Goal: Information Seeking & Learning: Learn about a topic

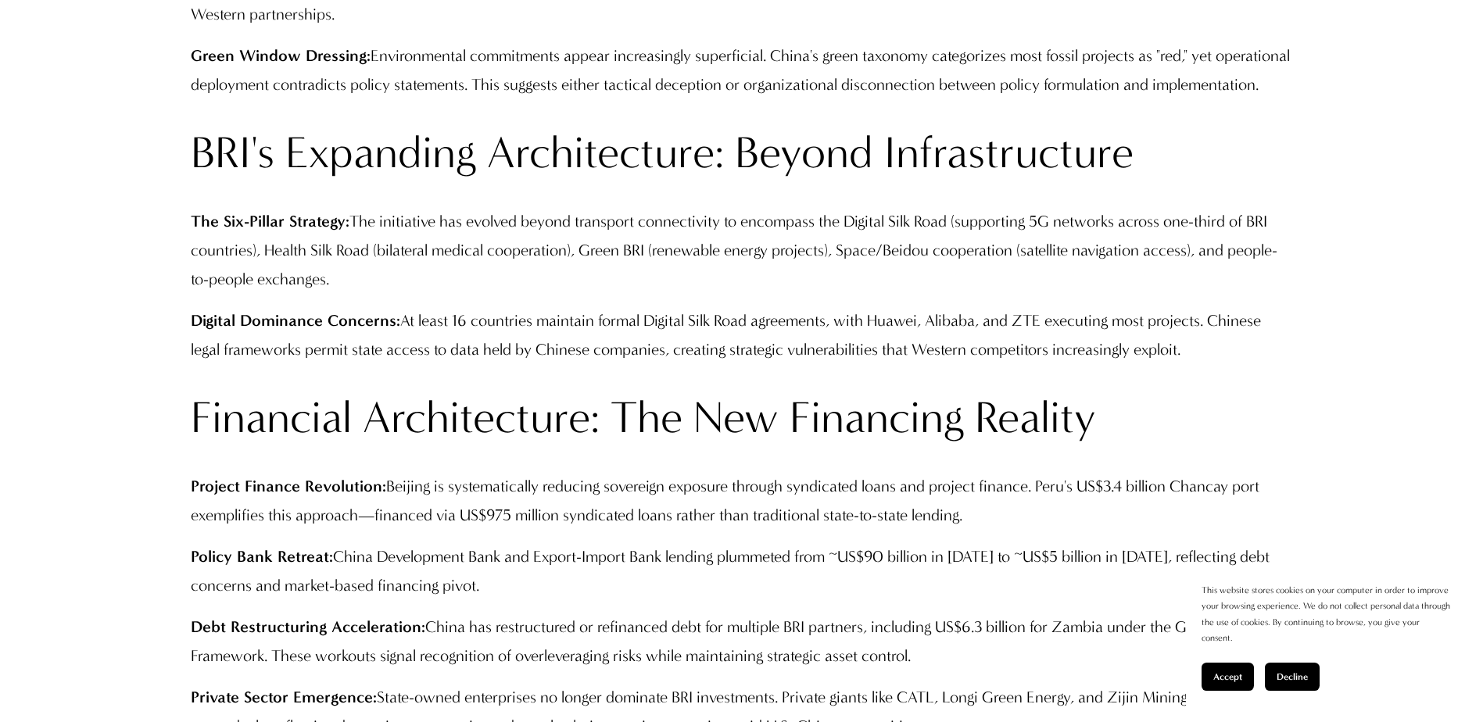
scroll to position [2111, 0]
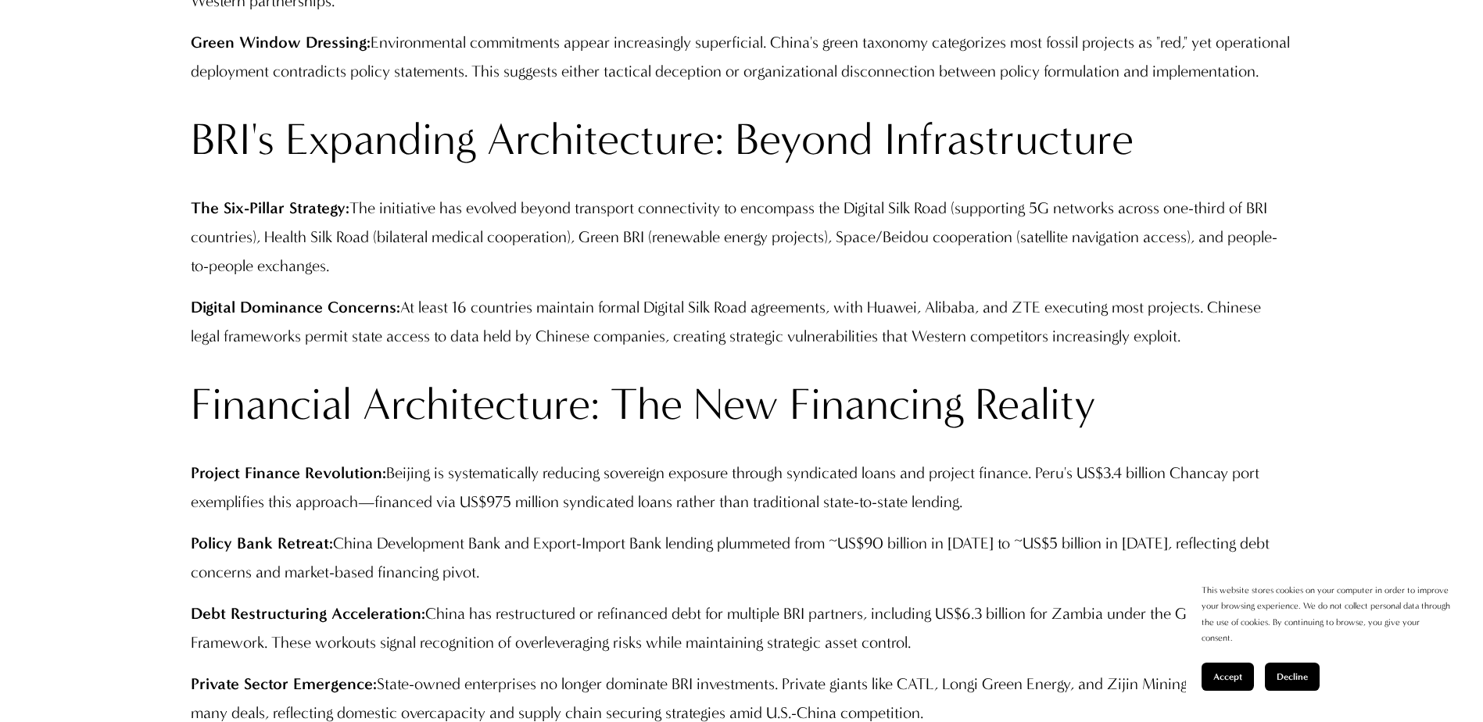
click at [1229, 679] on span "Accept" at bounding box center [1227, 677] width 29 height 11
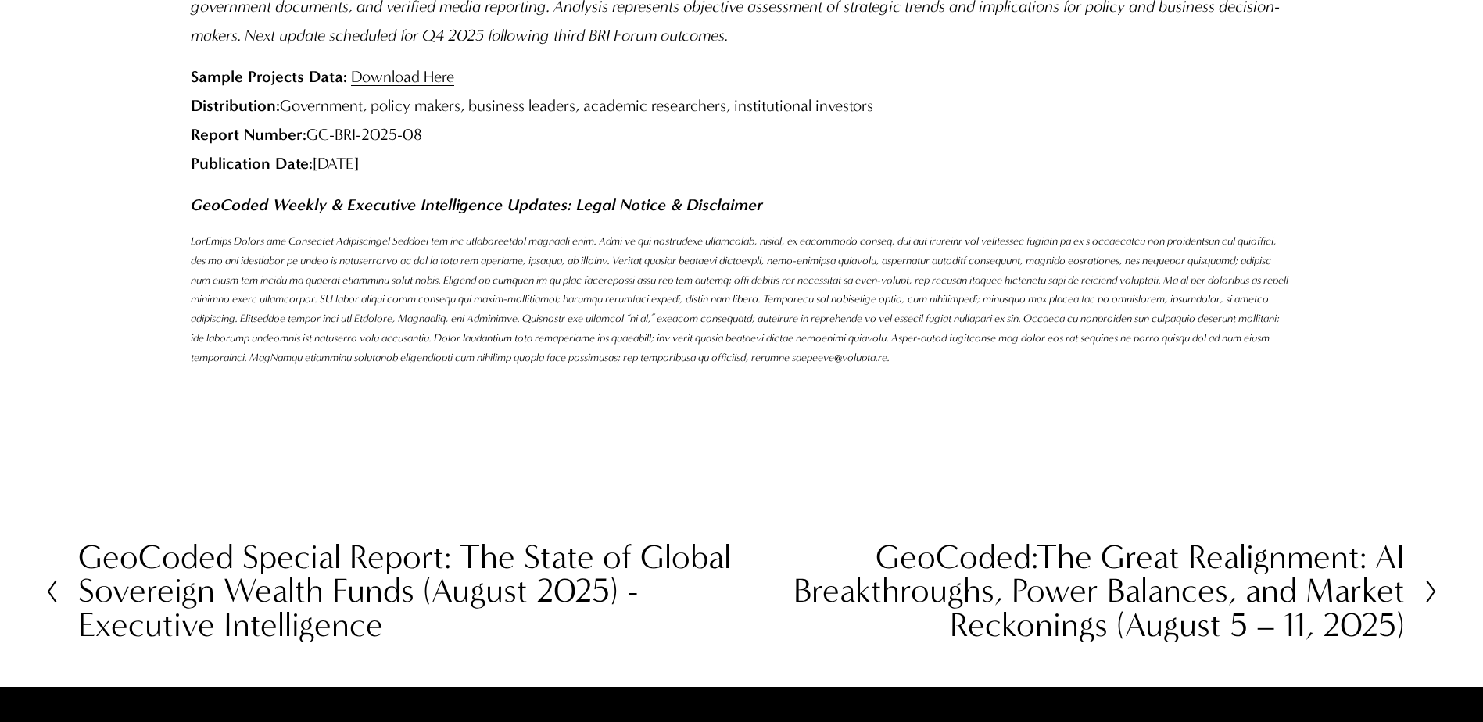
scroll to position [7897, 0]
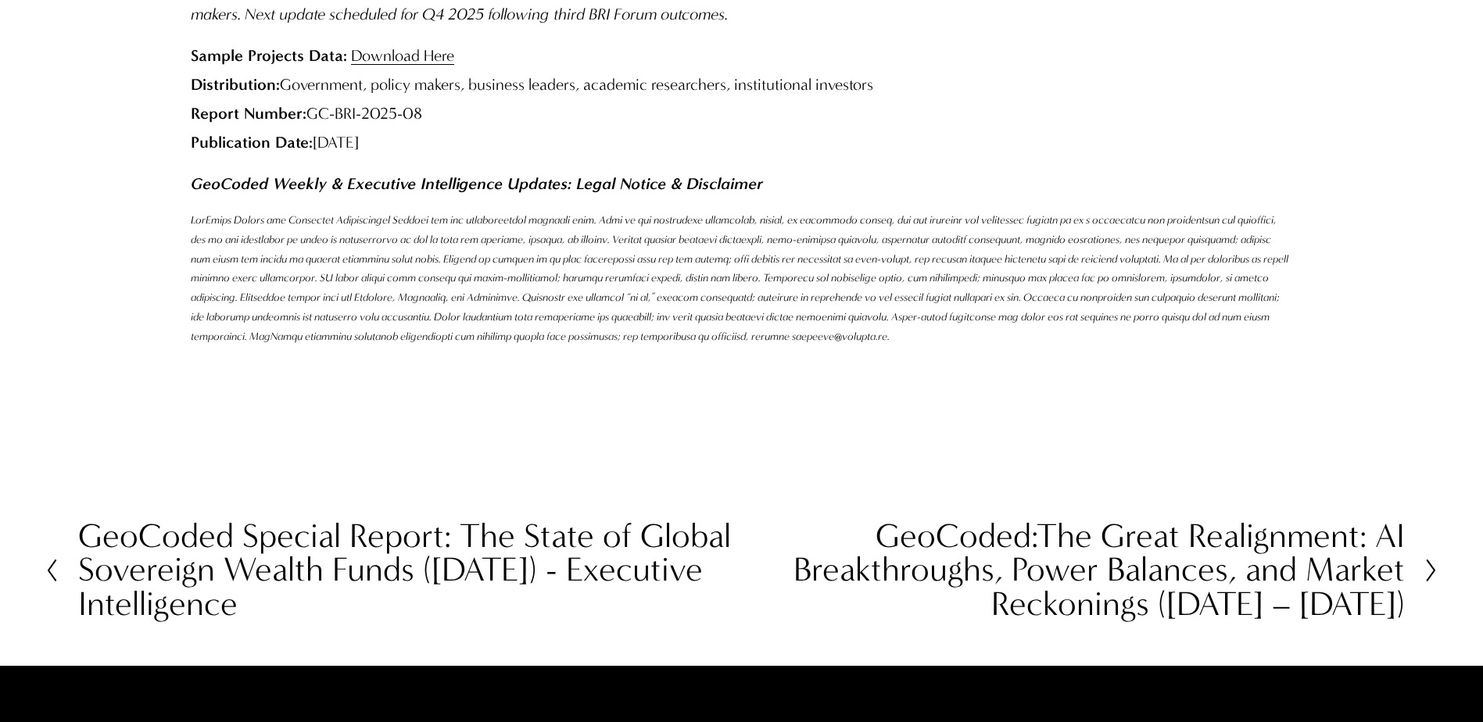
click at [1428, 558] on icon at bounding box center [1432, 570] width 14 height 25
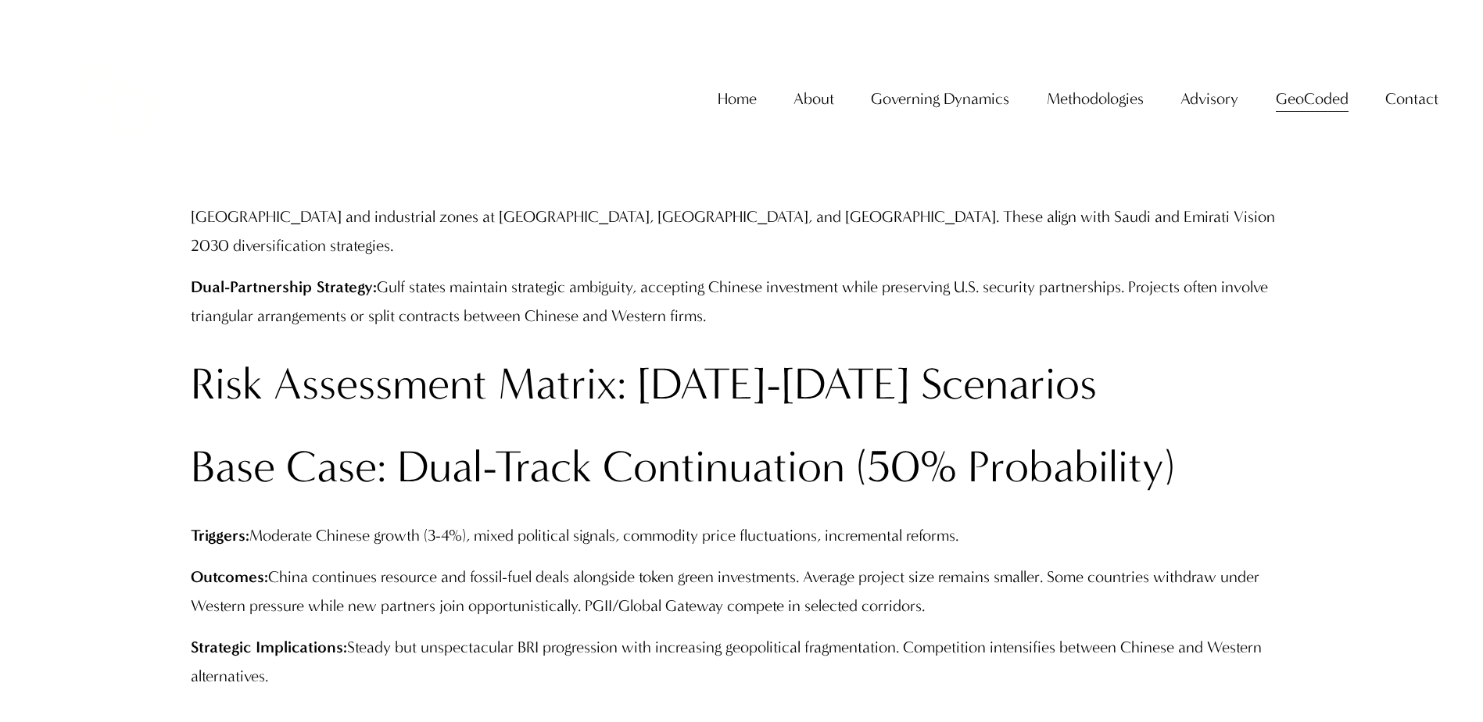
scroll to position [4769, 0]
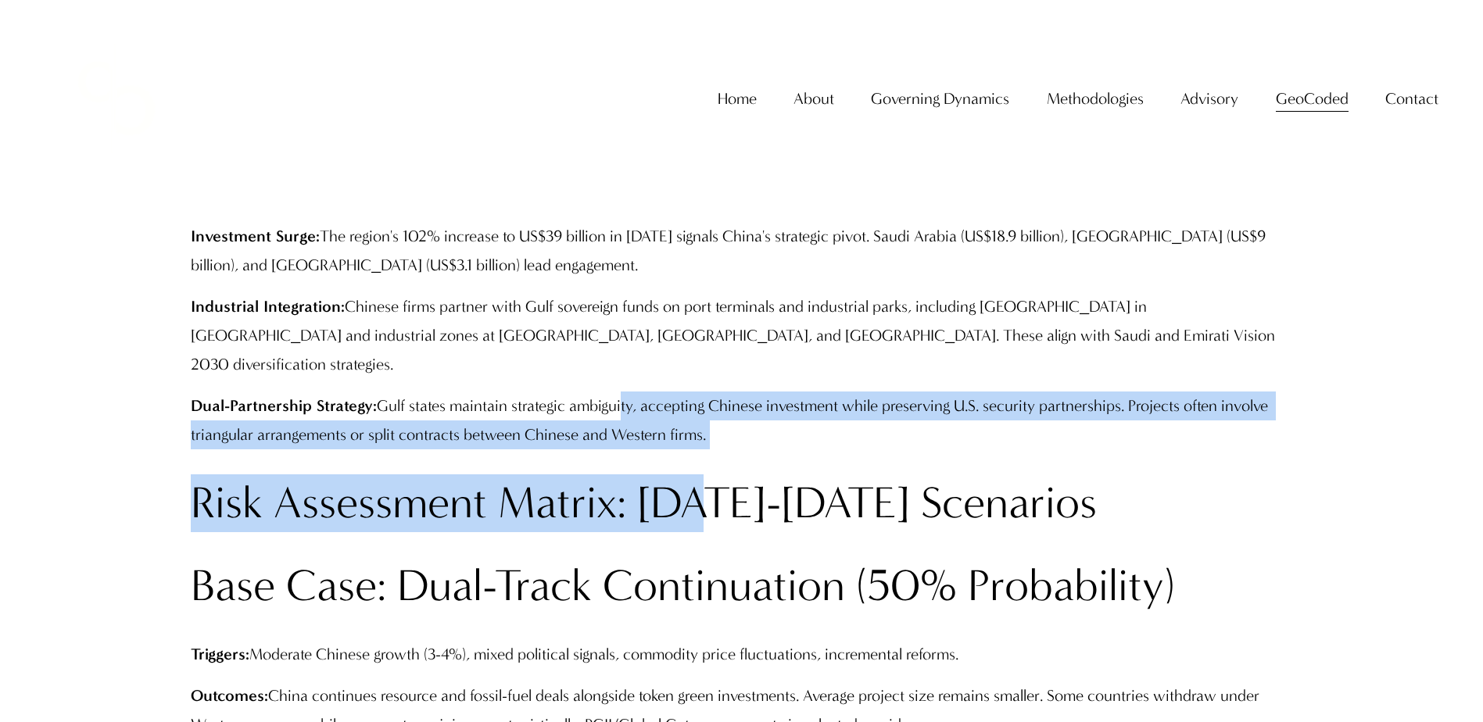
drag, startPoint x: 622, startPoint y: 339, endPoint x: 720, endPoint y: 432, distance: 134.9
click at [720, 432] on div "Executive Intelligence Summary: China's US$1.3 trillion Belt and Road Initiativ…" at bounding box center [742, 72] width 1102 height 6804
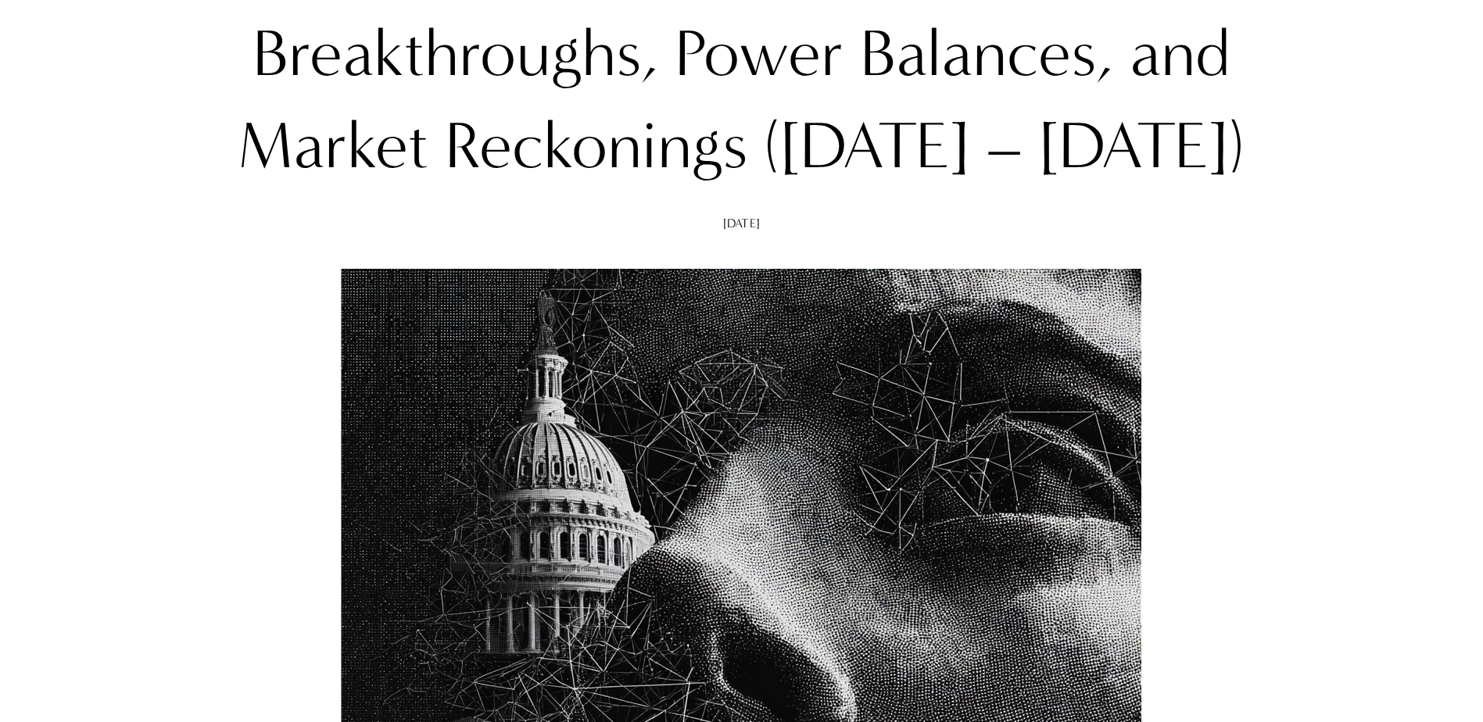
scroll to position [313, 0]
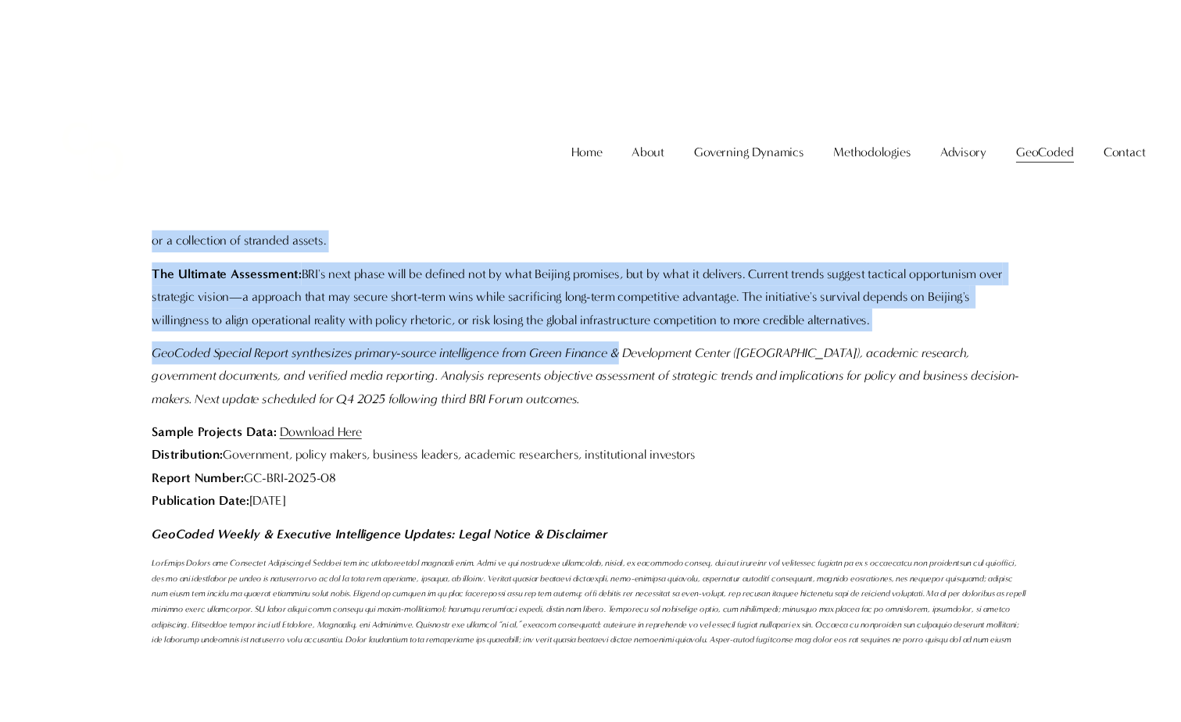
scroll to position [7465, 0]
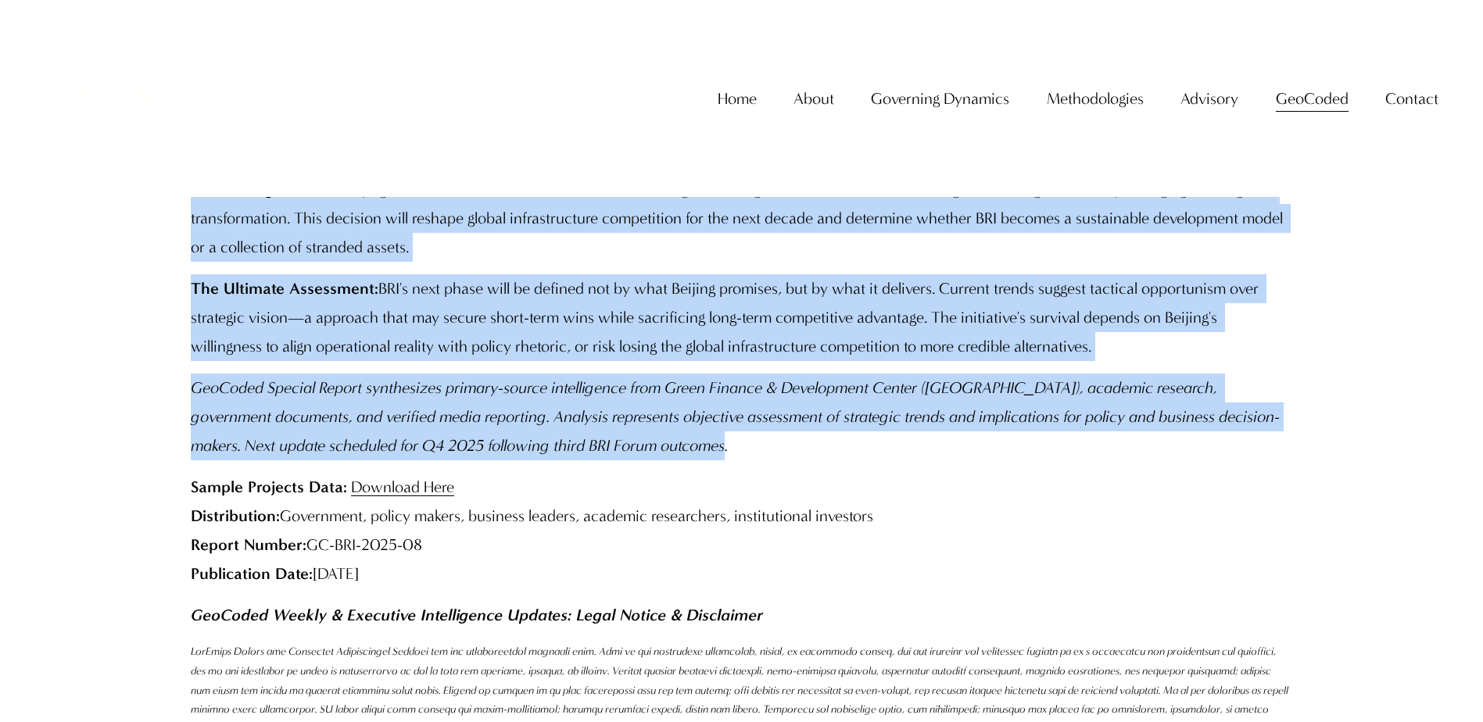
drag, startPoint x: 192, startPoint y: 303, endPoint x: 784, endPoint y: 408, distance: 601.9
copy div "GeoCoded Special Report: The State of China's Belt and Road Initiative (August …"
click at [446, 478] on link "Download Here" at bounding box center [402, 487] width 103 height 19
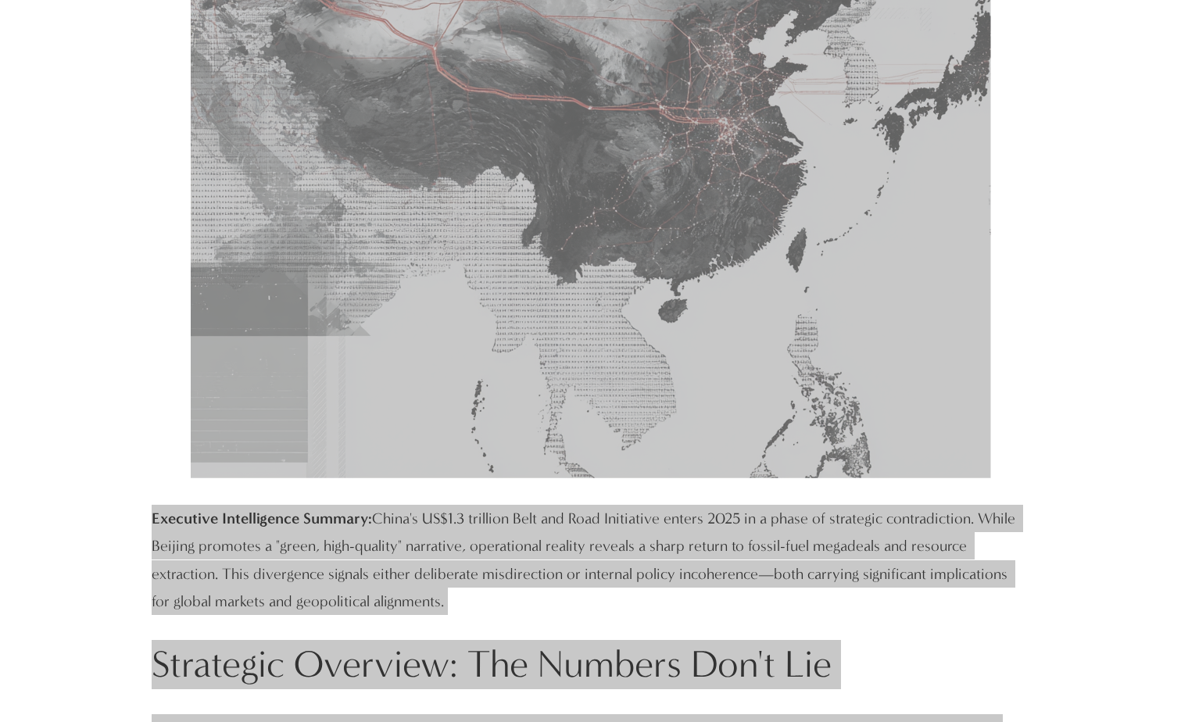
scroll to position [898, 0]
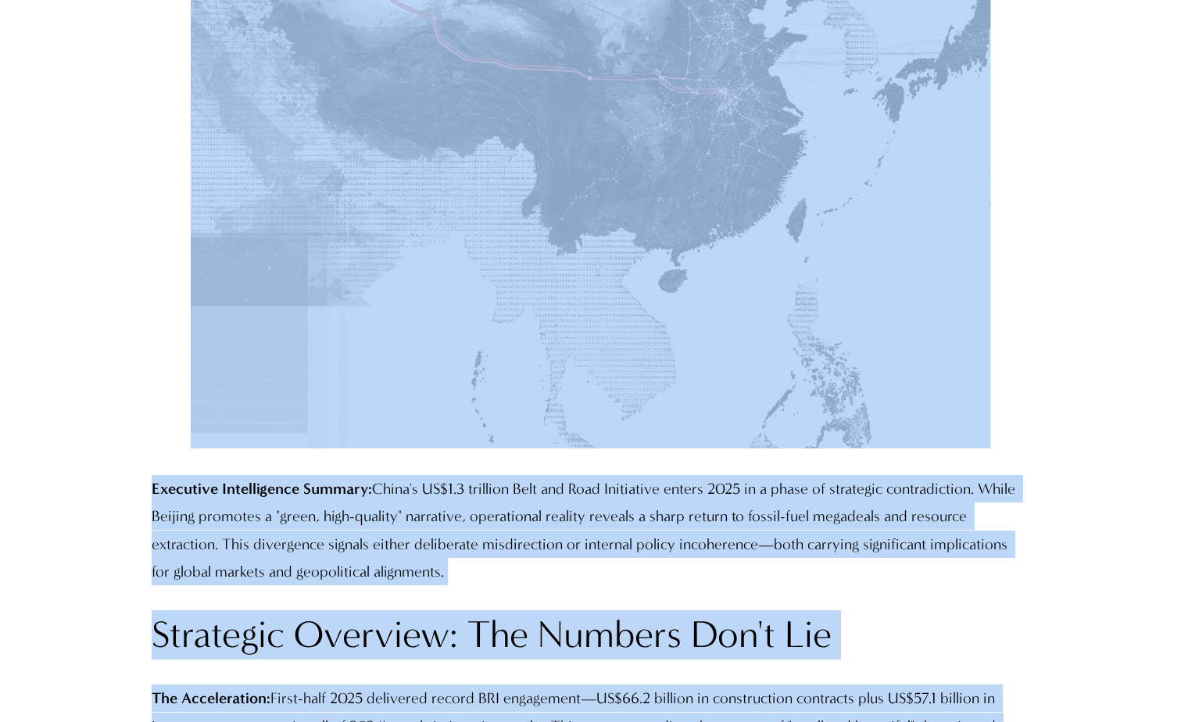
drag, startPoint x: 1063, startPoint y: 260, endPoint x: 905, endPoint y: 271, distance: 159.0
click at [858, 259] on div at bounding box center [591, 48] width 801 height 801
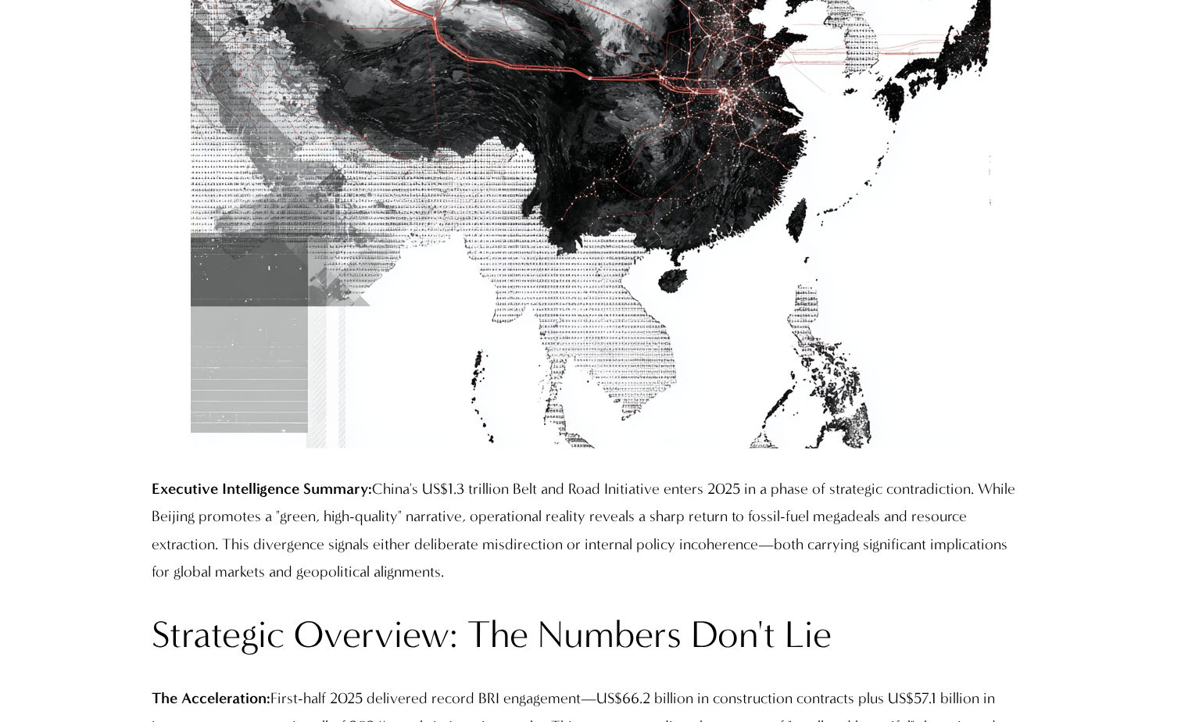
drag, startPoint x: 873, startPoint y: 229, endPoint x: 633, endPoint y: 278, distance: 245.7
click at [633, 278] on div at bounding box center [591, 48] width 801 height 801
drag, startPoint x: 662, startPoint y: 199, endPoint x: 532, endPoint y: 223, distance: 132.8
click at [532, 223] on div at bounding box center [591, 48] width 801 height 801
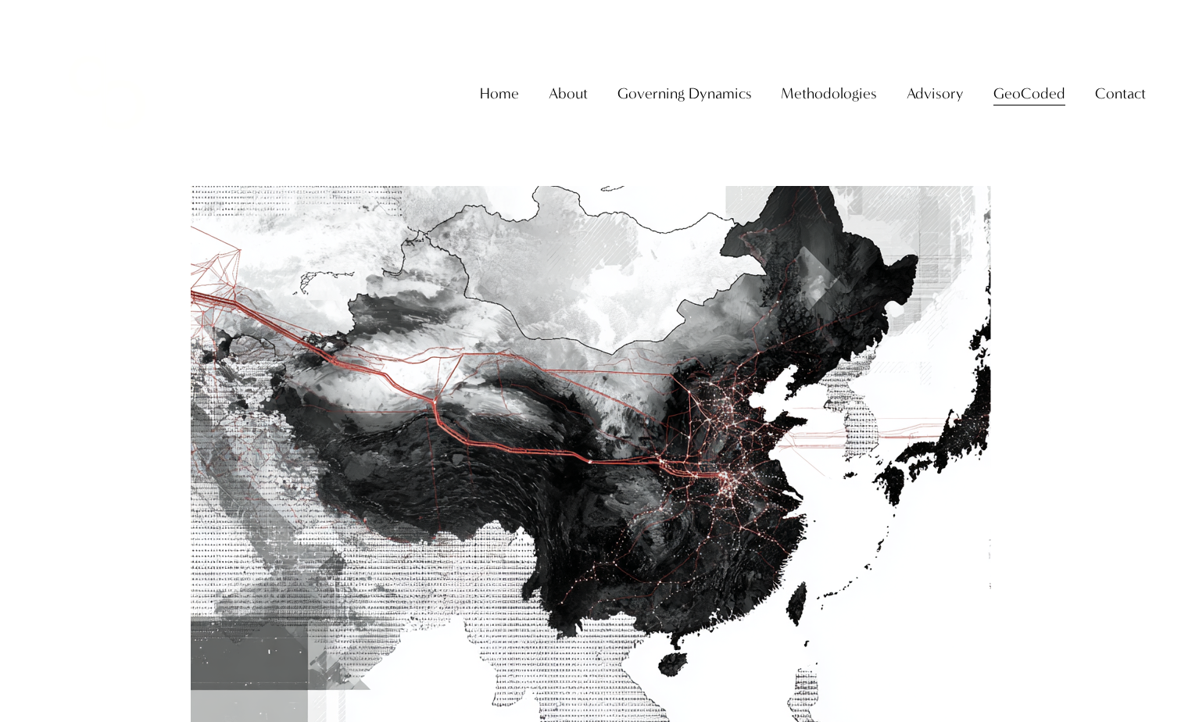
scroll to position [507, 0]
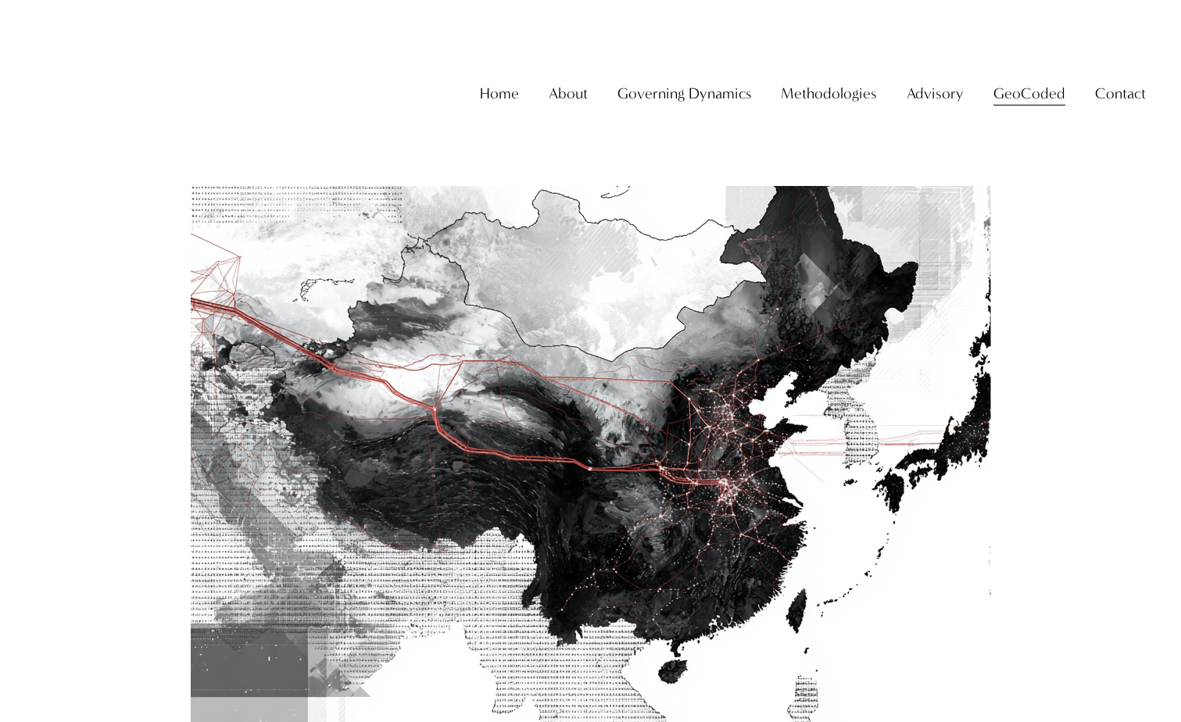
drag, startPoint x: 570, startPoint y: 353, endPoint x: 552, endPoint y: 445, distance: 93.2
click at [552, 445] on div at bounding box center [591, 439] width 801 height 801
drag, startPoint x: 545, startPoint y: 429, endPoint x: 729, endPoint y: 439, distance: 184.0
click at [748, 464] on div at bounding box center [591, 439] width 801 height 801
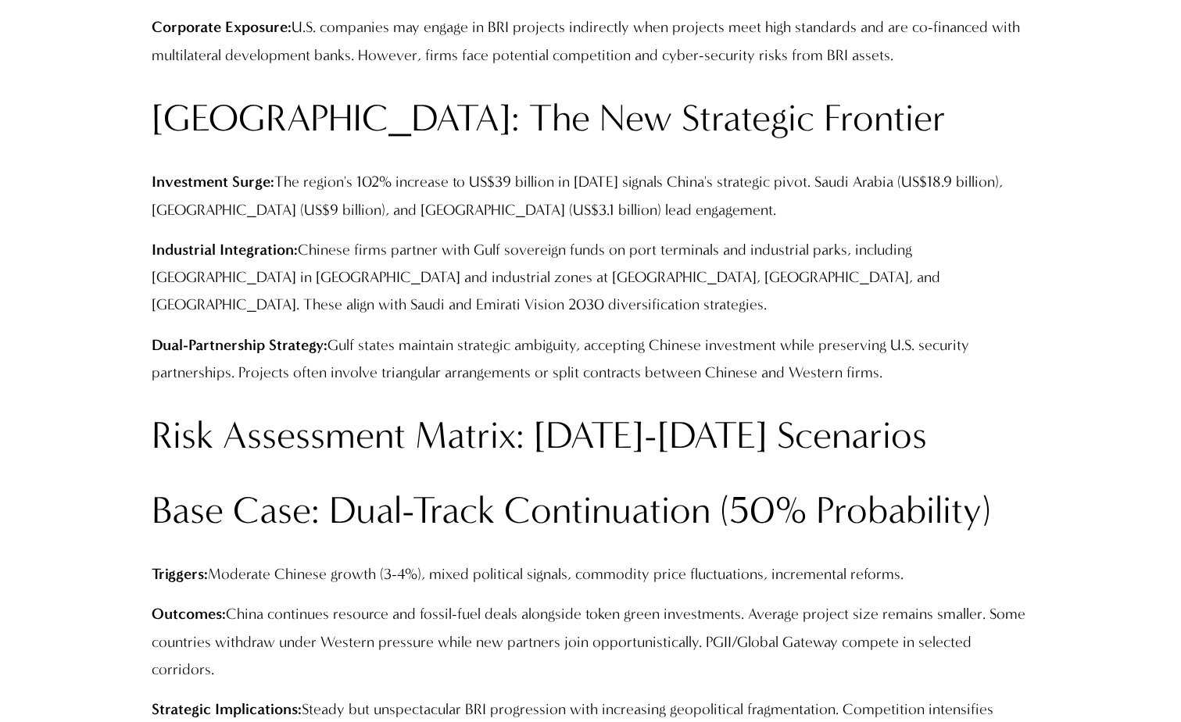
scroll to position [4956, 0]
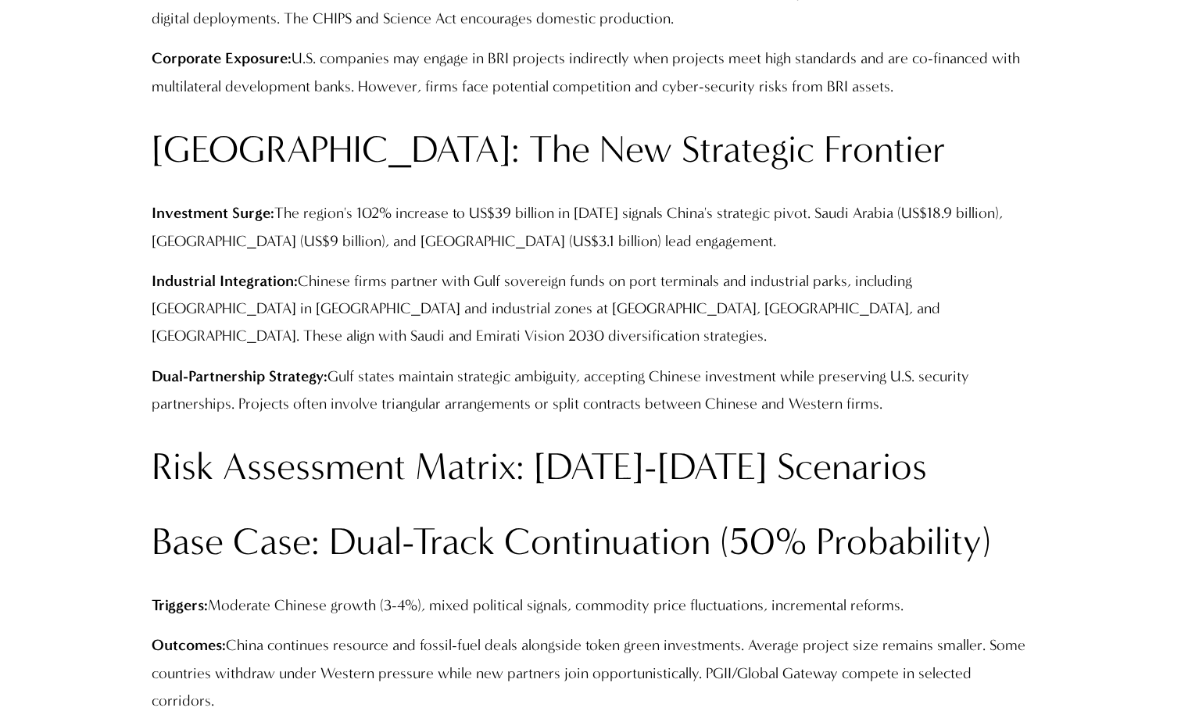
click at [751, 632] on p "Outcomes: China continues resource and fossil-fuel deals alongside token green …" at bounding box center [590, 673] width 877 height 83
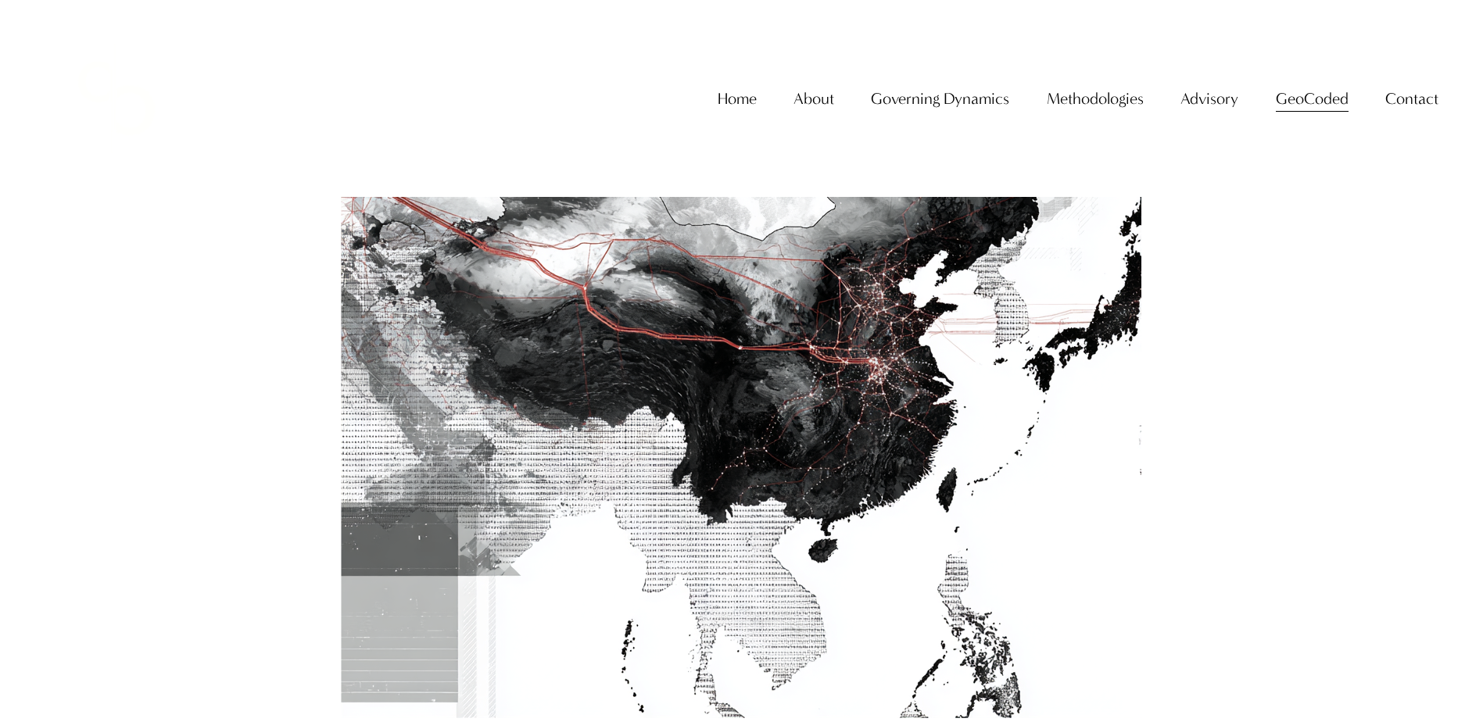
scroll to position [0, 0]
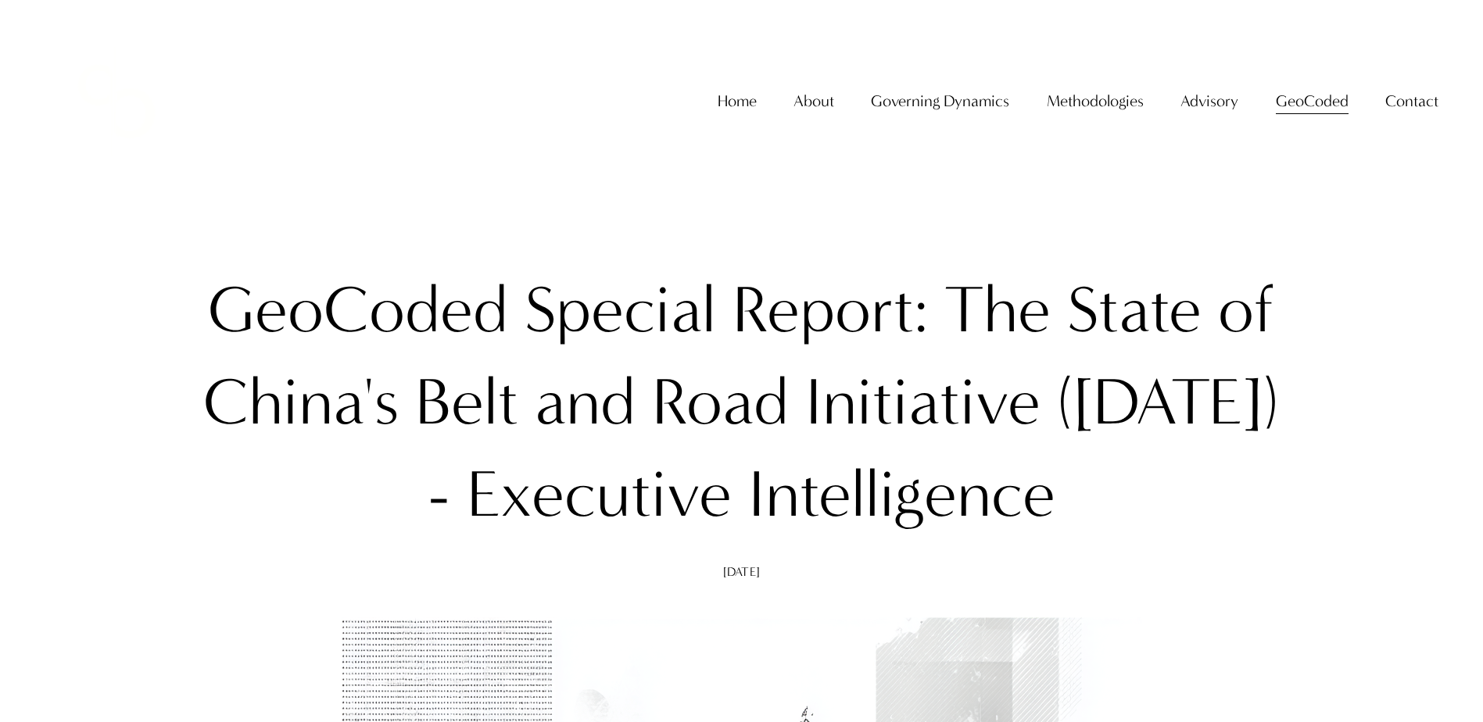
click at [743, 117] on link "Home" at bounding box center [737, 101] width 39 height 32
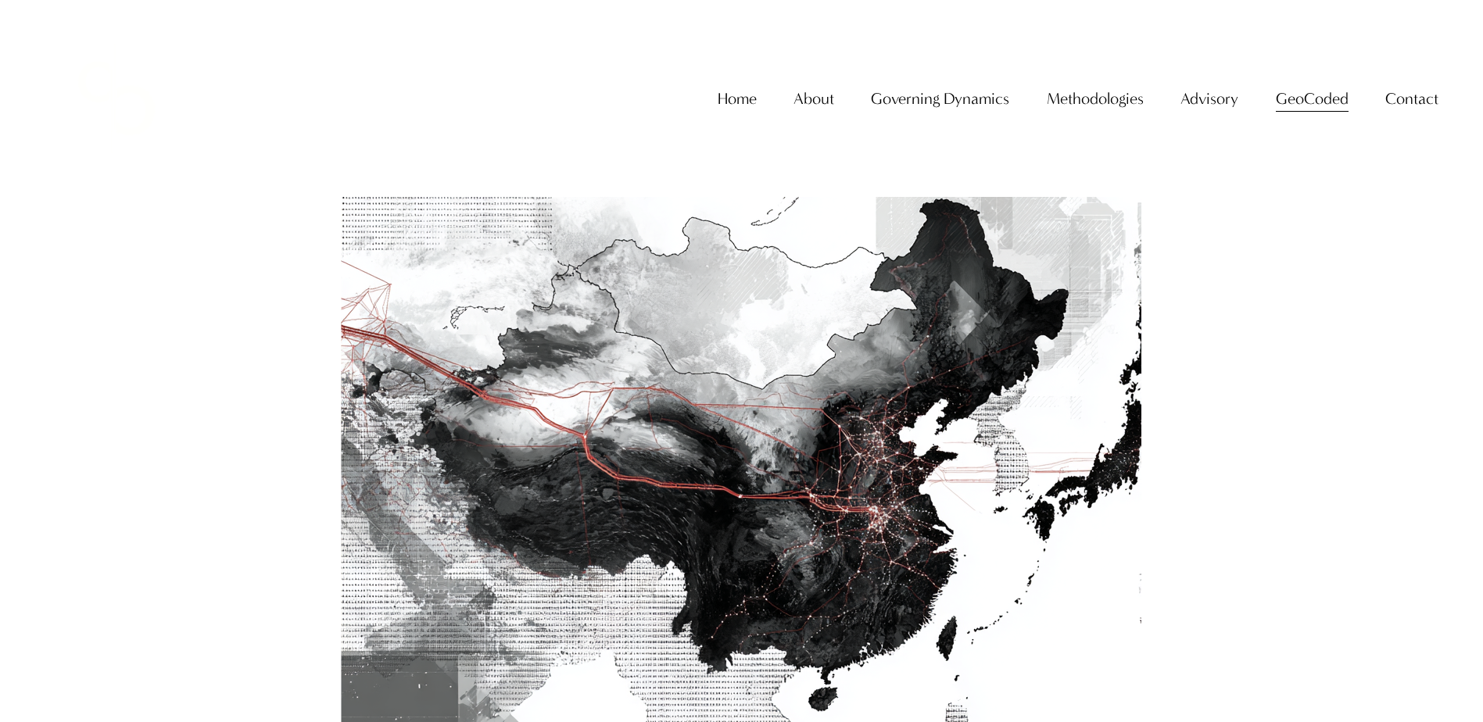
scroll to position [547, 0]
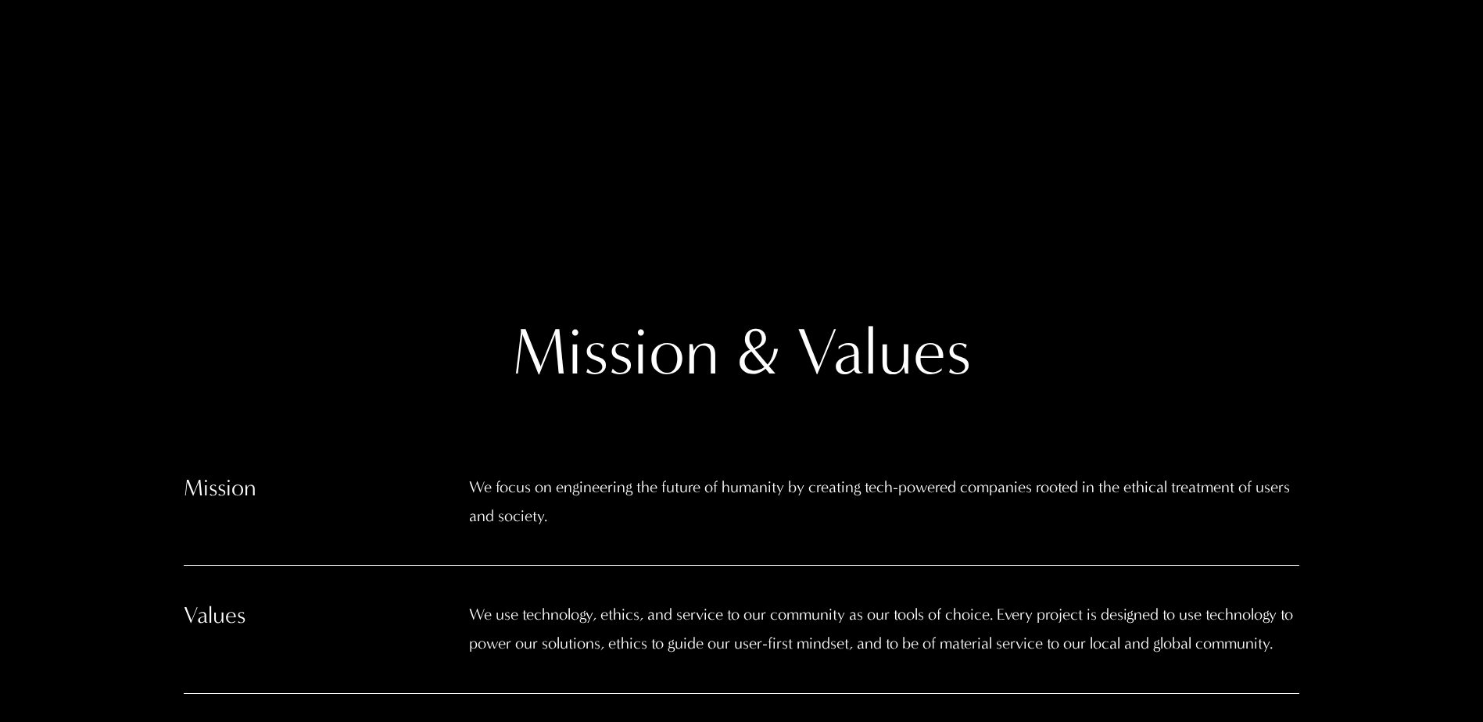
scroll to position [391, 0]
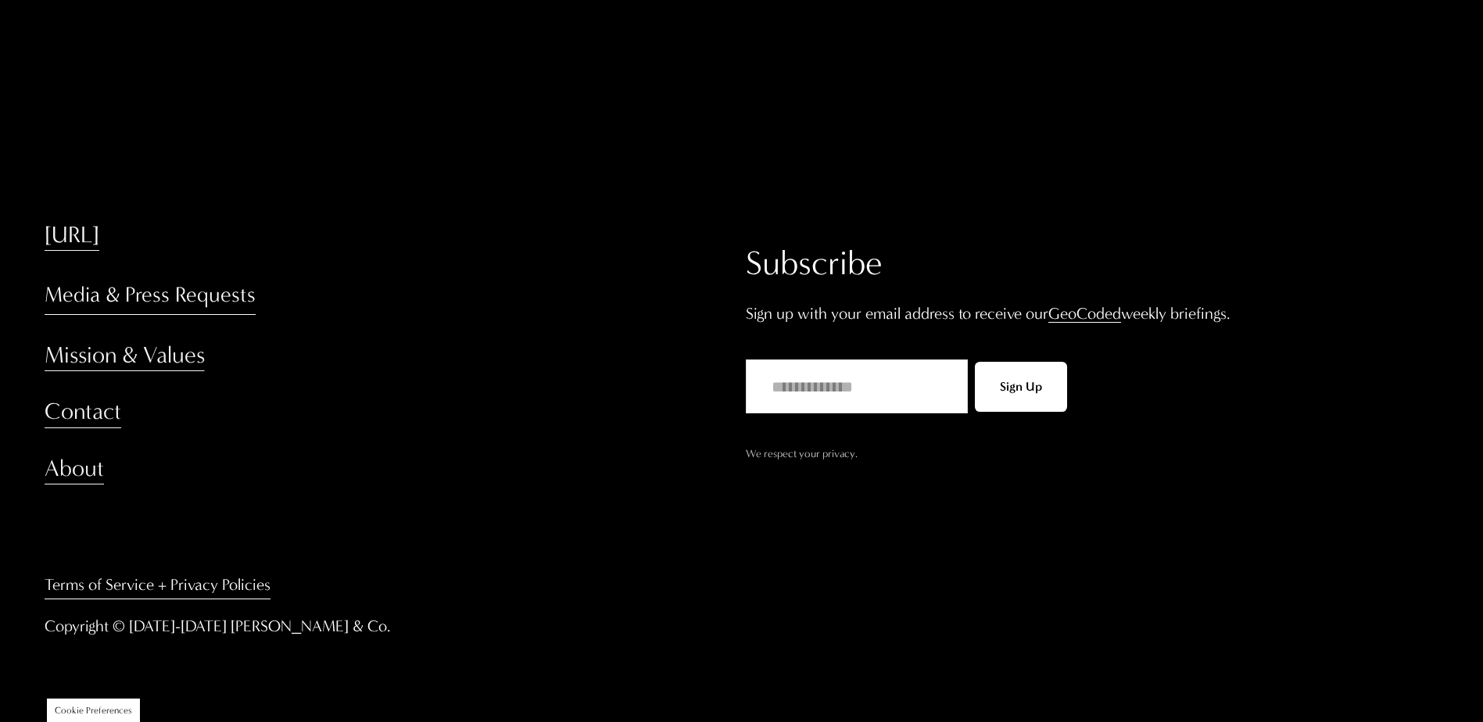
scroll to position [3379, 0]
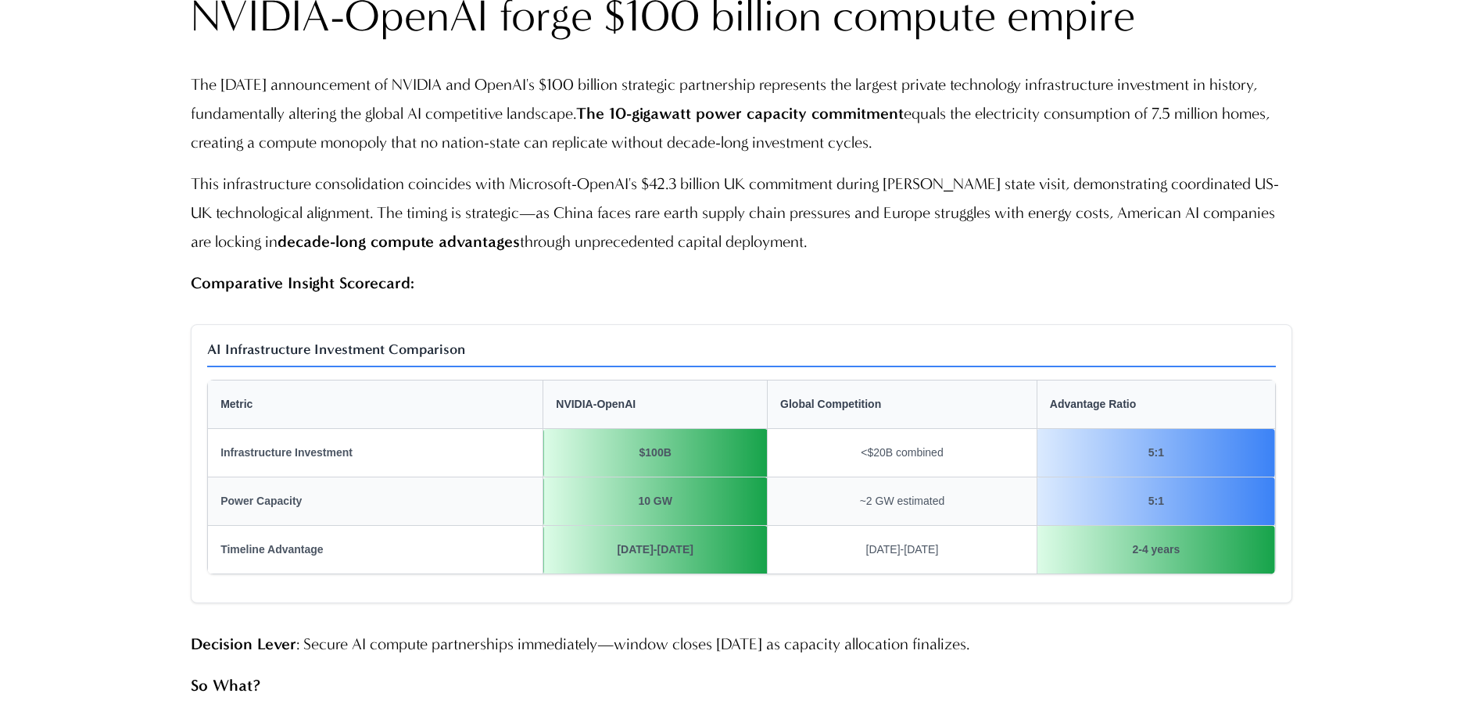
scroll to position [4379, 0]
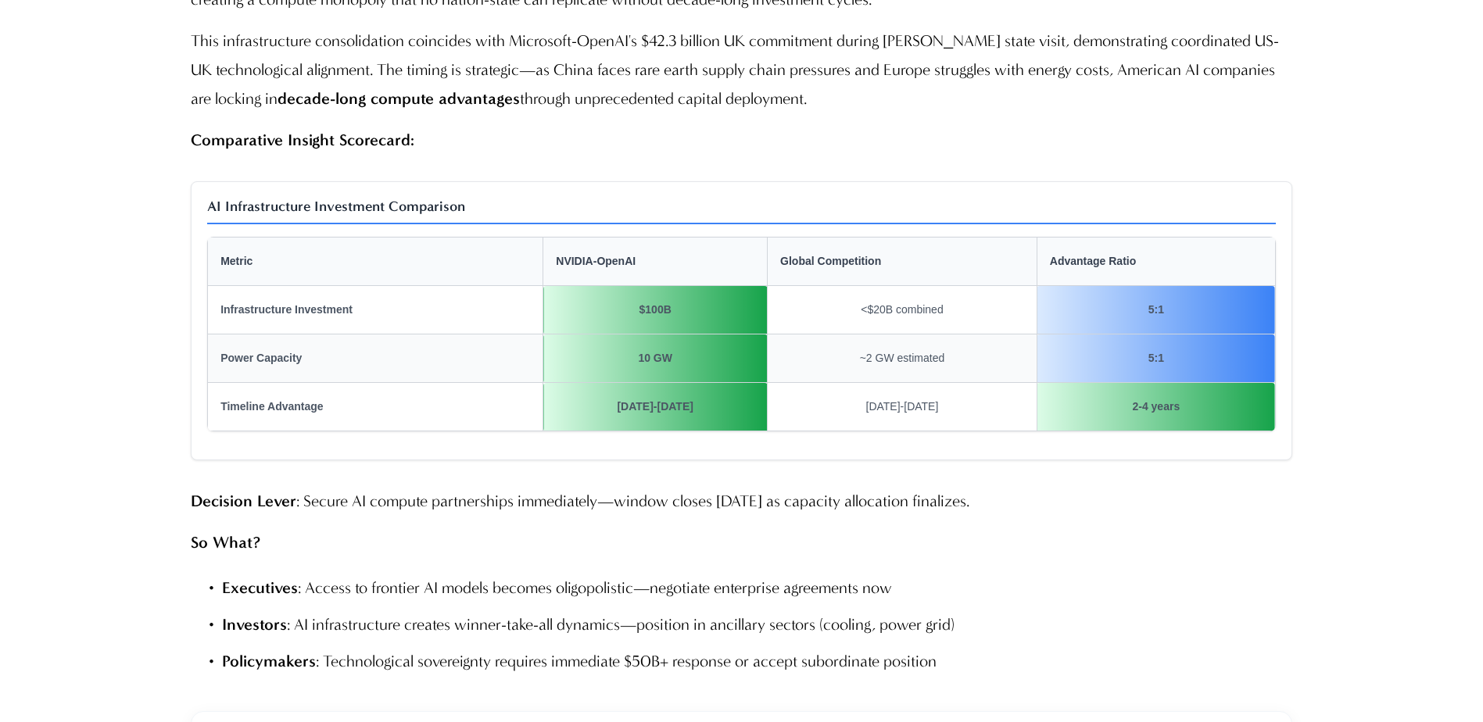
drag, startPoint x: 891, startPoint y: 332, endPoint x: 983, endPoint y: 198, distance: 162.4
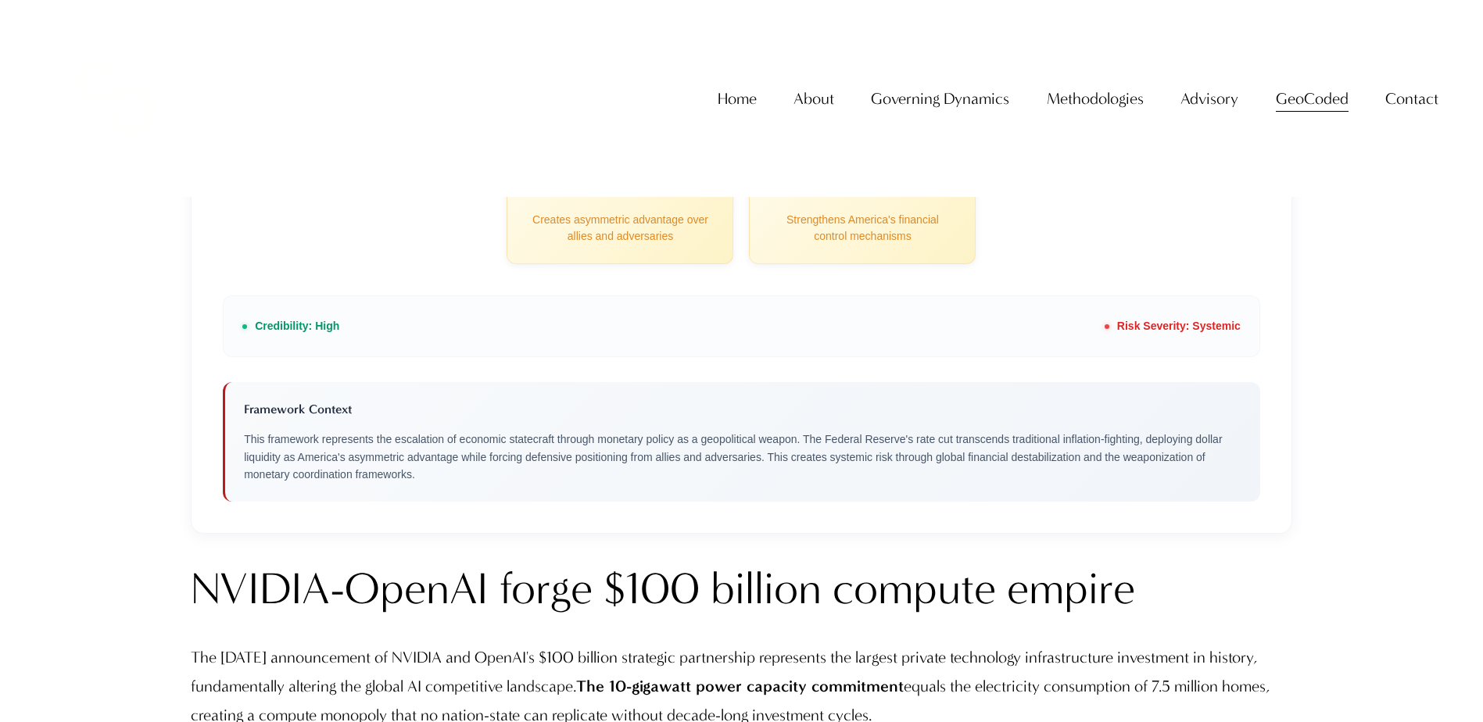
scroll to position [3518, 0]
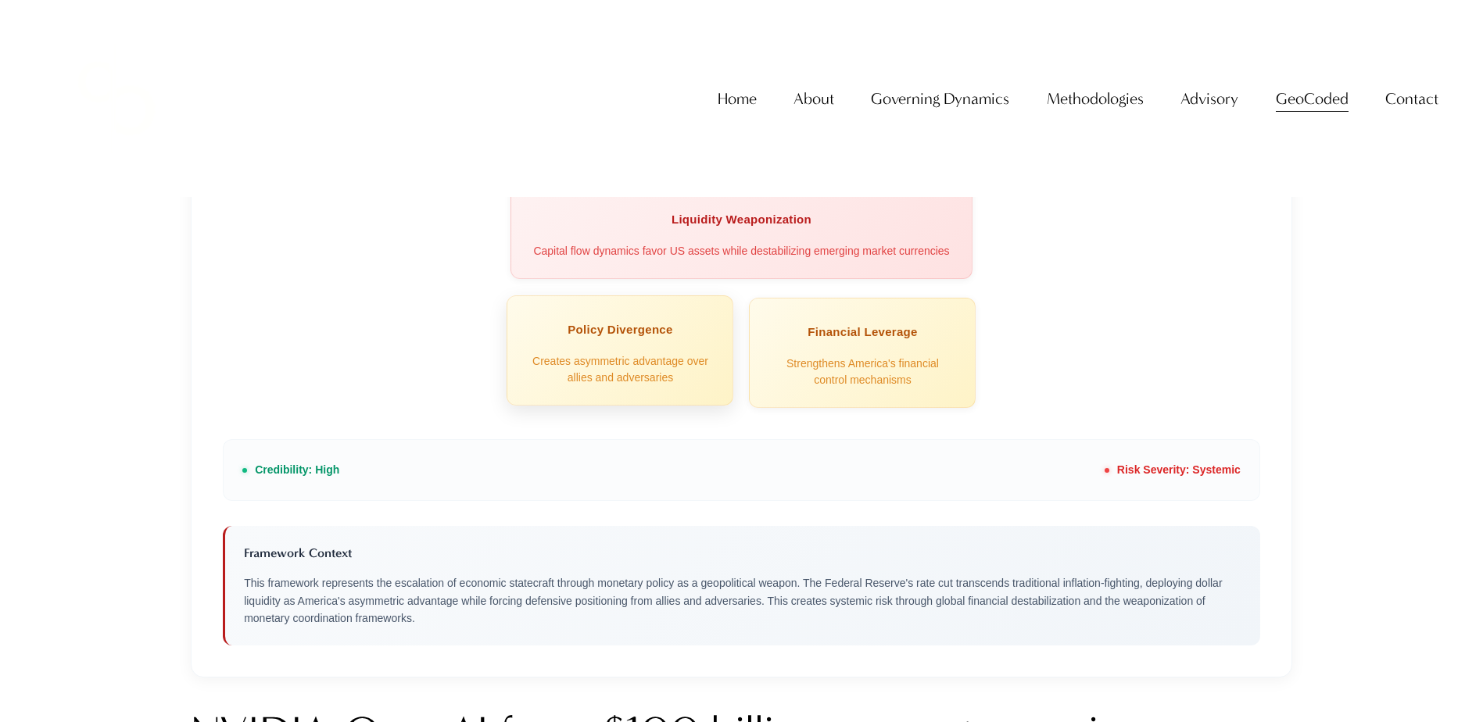
click at [700, 356] on div "Policy Divergence Creates asymmetric advantage over allies and adversaries" at bounding box center [620, 351] width 227 height 110
click at [810, 327] on div "Financial Leverage" at bounding box center [862, 329] width 181 height 29
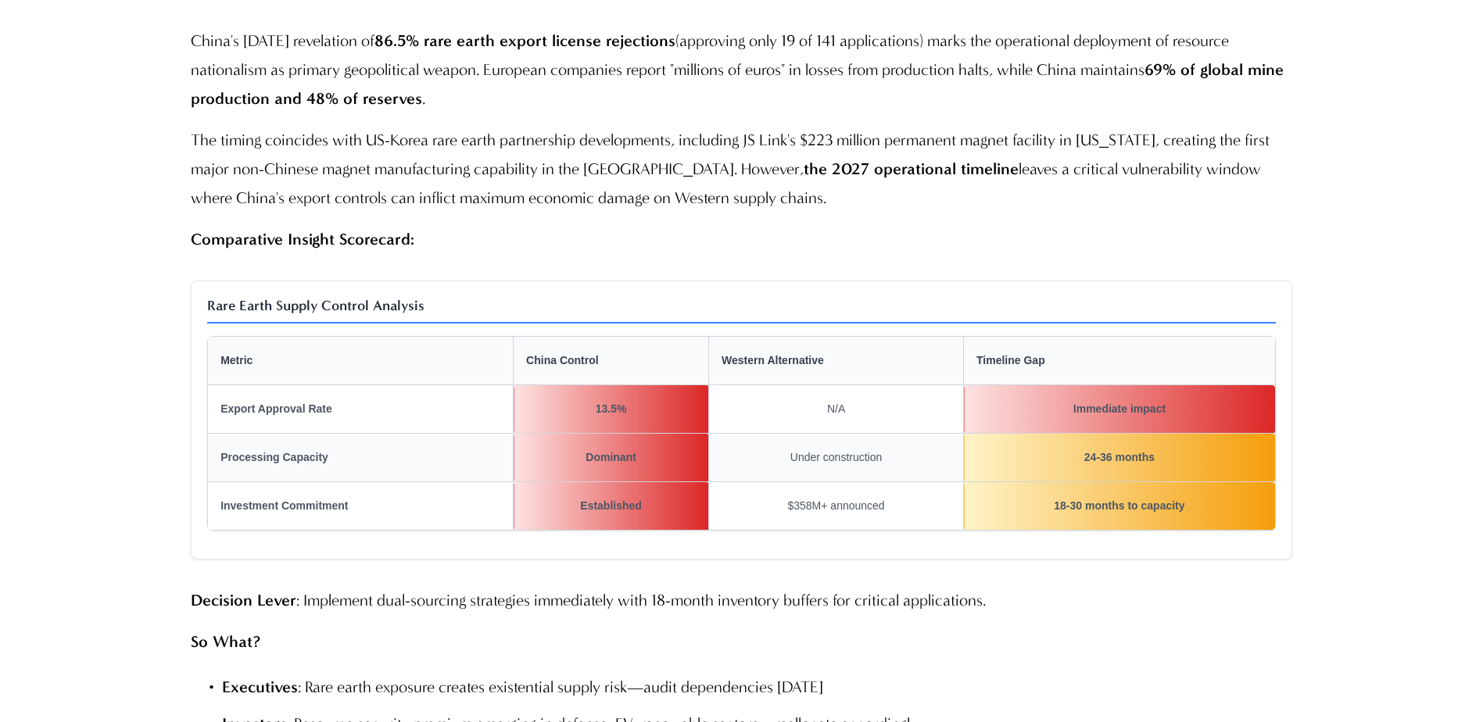
scroll to position [6177, 0]
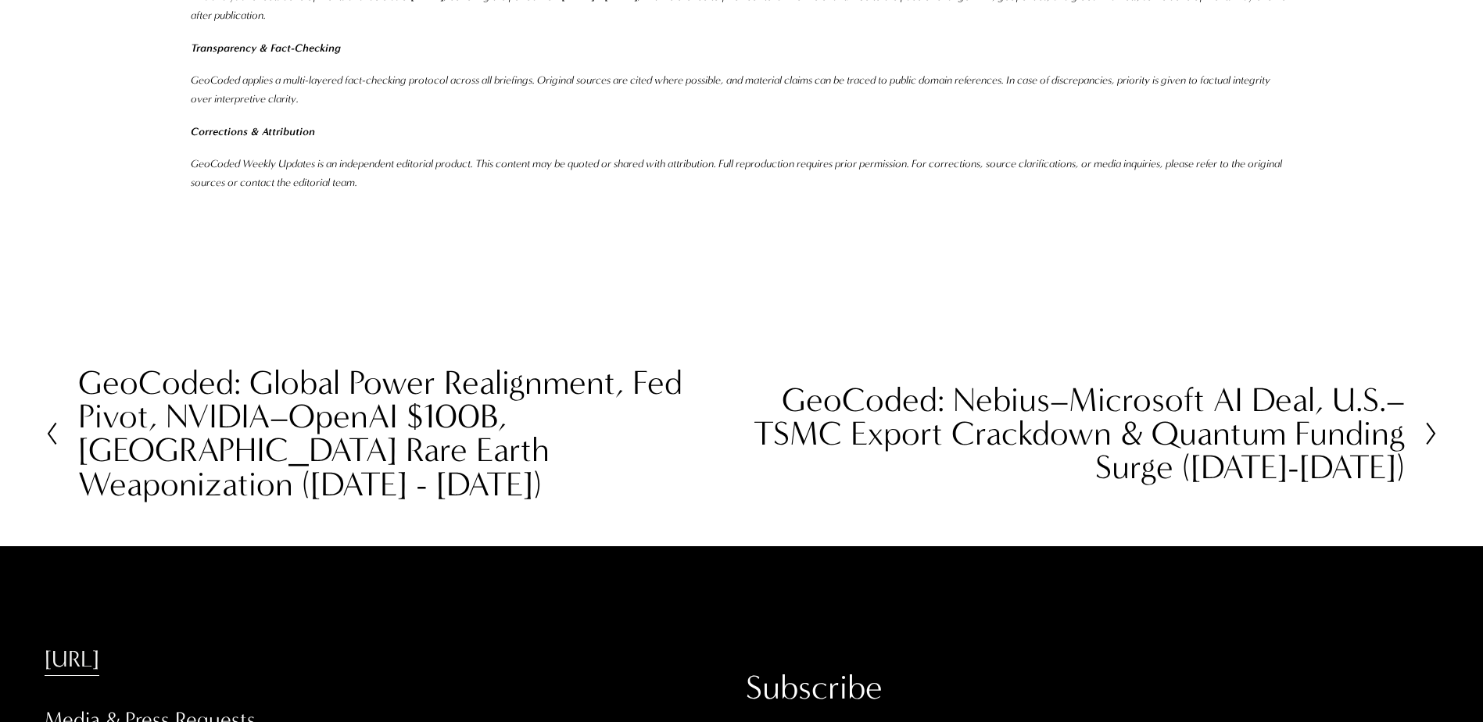
scroll to position [5239, 0]
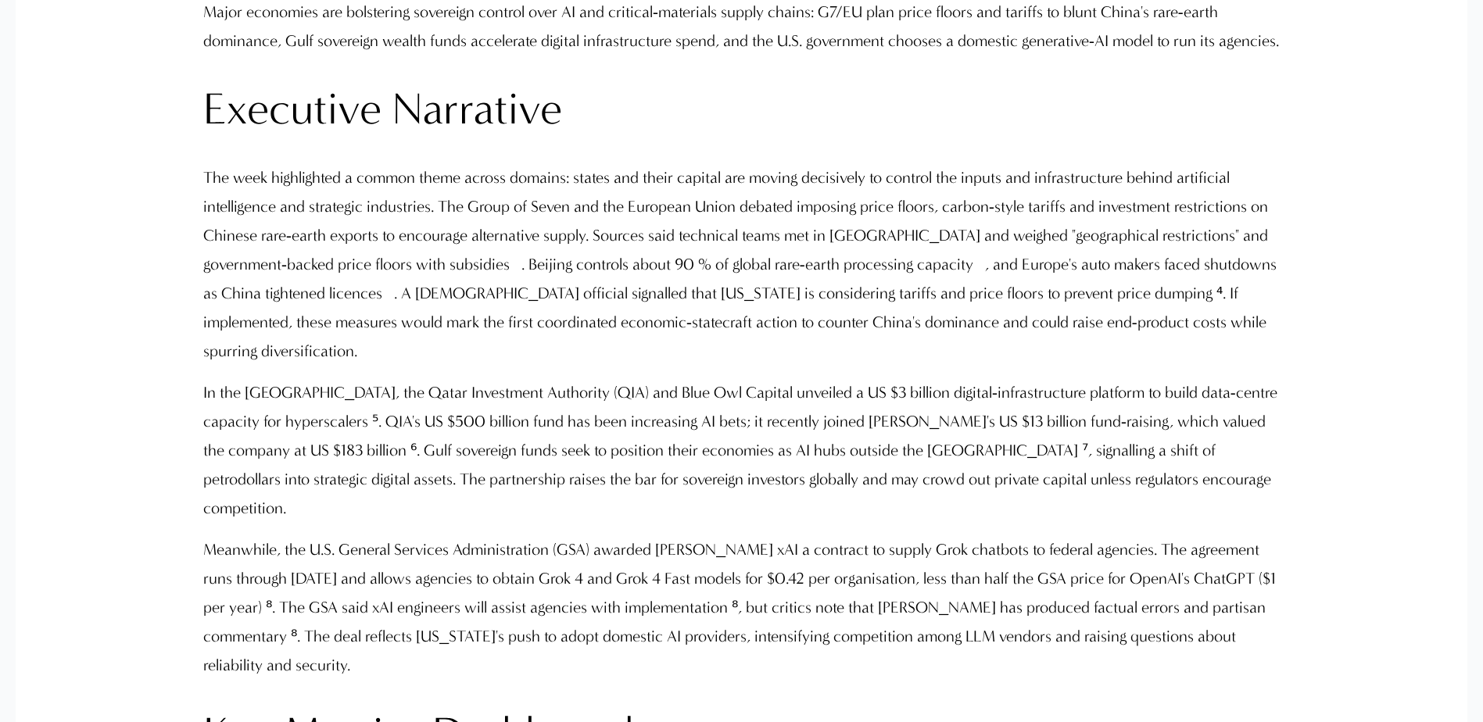
scroll to position [1642, 0]
